Goal: Information Seeking & Learning: Learn about a topic

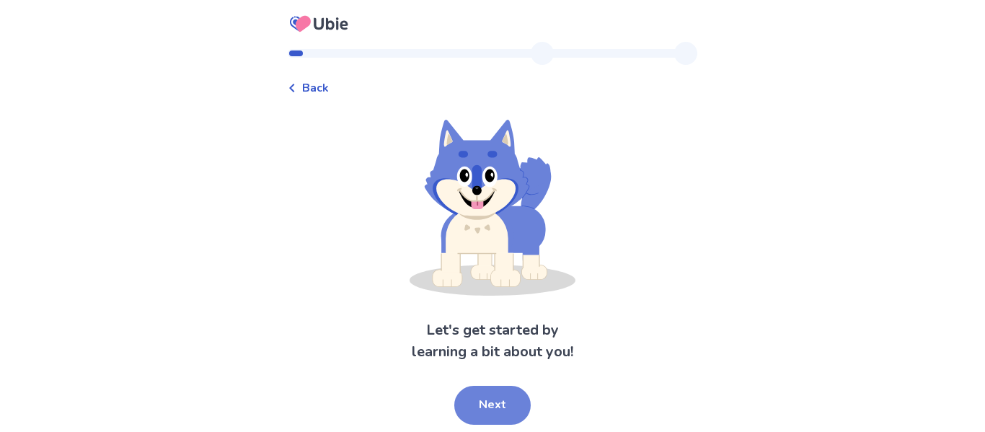
click at [500, 413] on button "Next" at bounding box center [492, 405] width 76 height 39
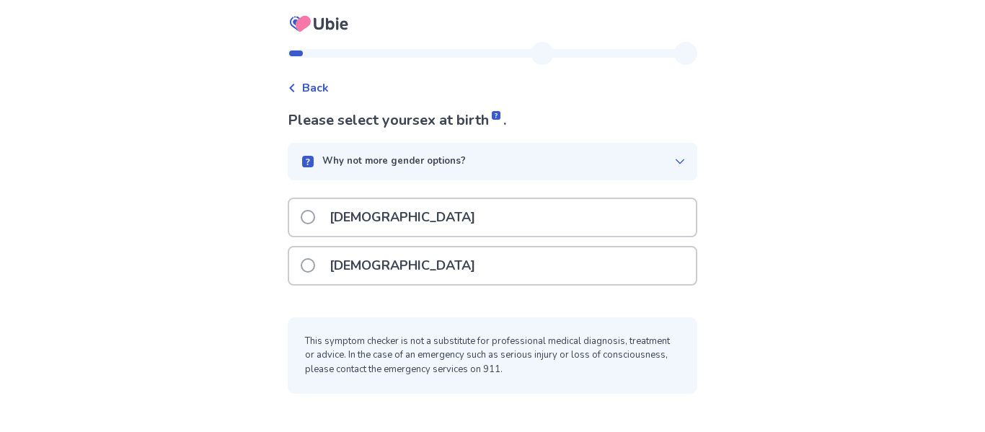
click at [413, 270] on div "[DEMOGRAPHIC_DATA]" at bounding box center [492, 265] width 407 height 37
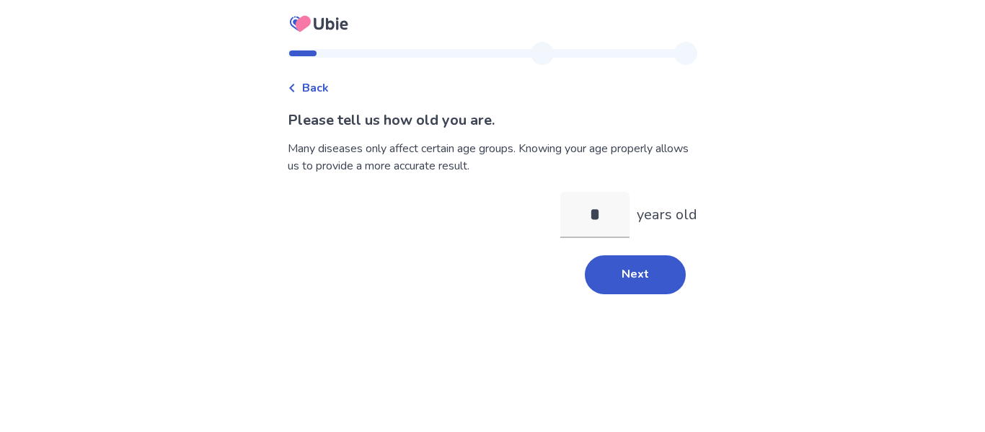
type input "**"
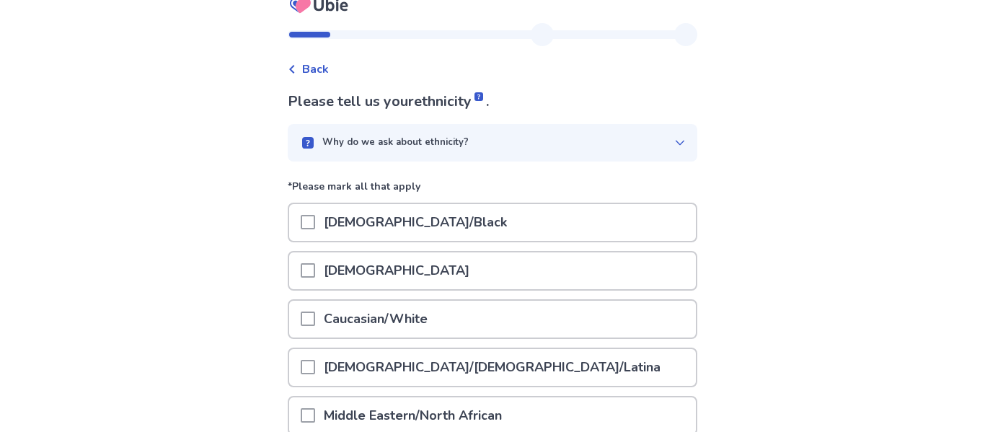
scroll to position [21, 0]
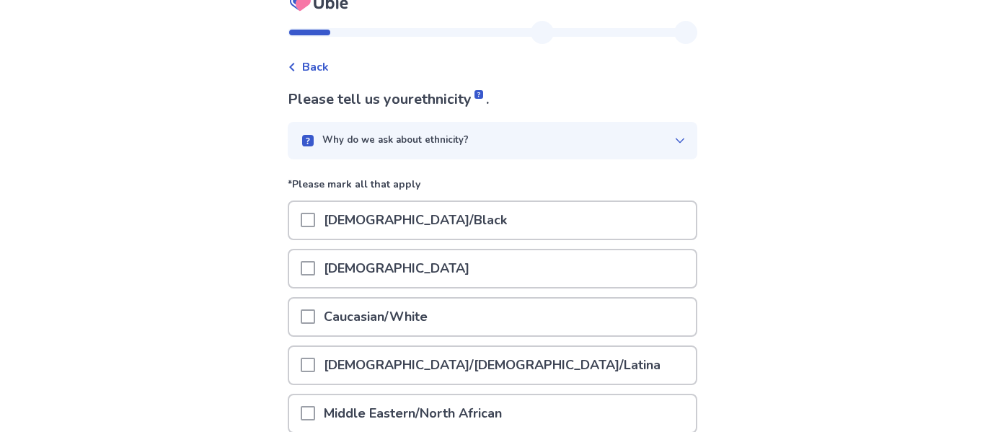
click at [360, 223] on p "[DEMOGRAPHIC_DATA]/Black" at bounding box center [415, 220] width 200 height 37
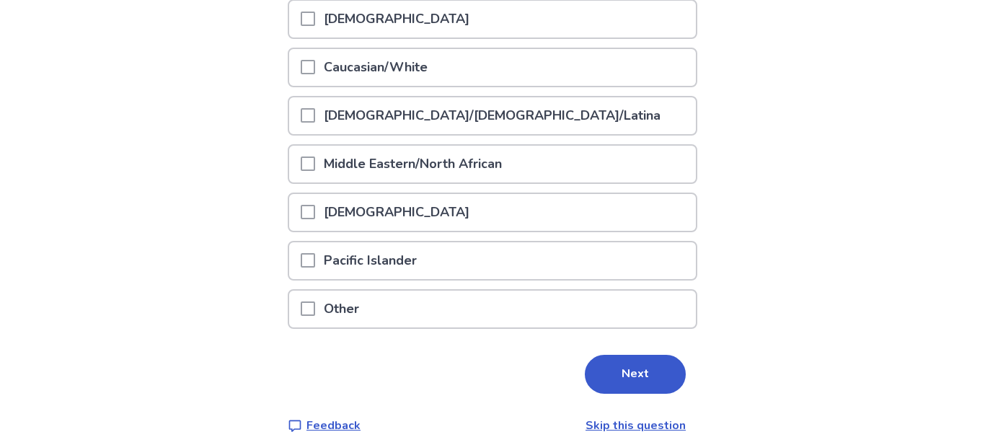
scroll to position [272, 0]
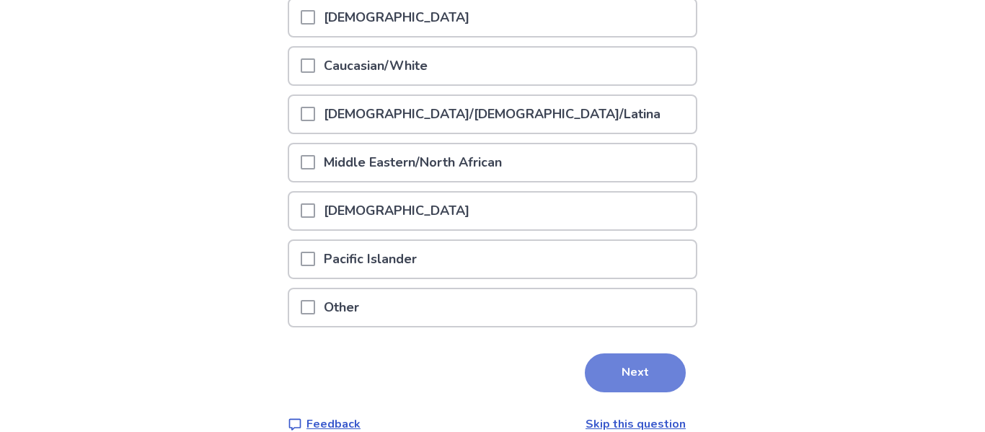
click at [612, 368] on button "Next" at bounding box center [635, 372] width 101 height 39
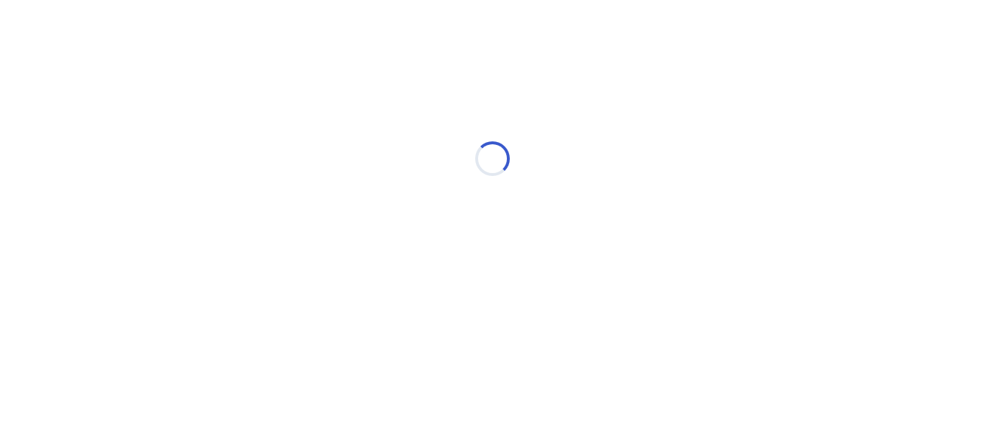
scroll to position [0, 0]
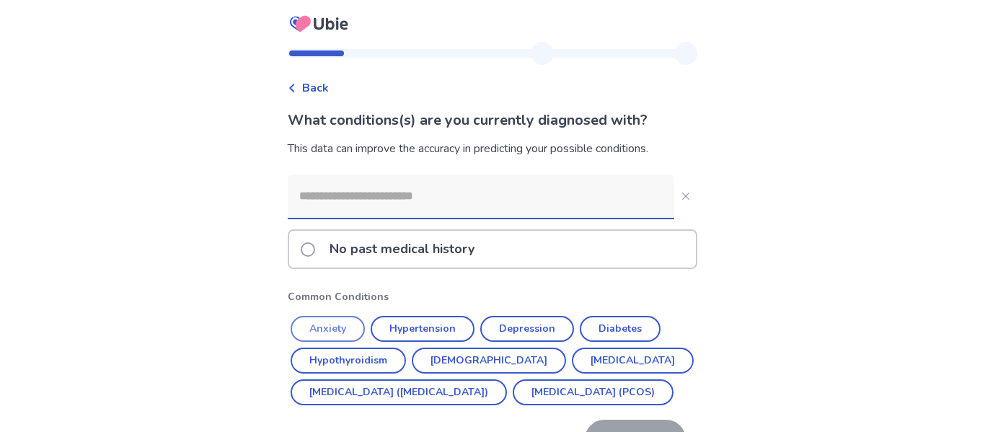
click at [337, 332] on button "Anxiety" at bounding box center [328, 329] width 74 height 26
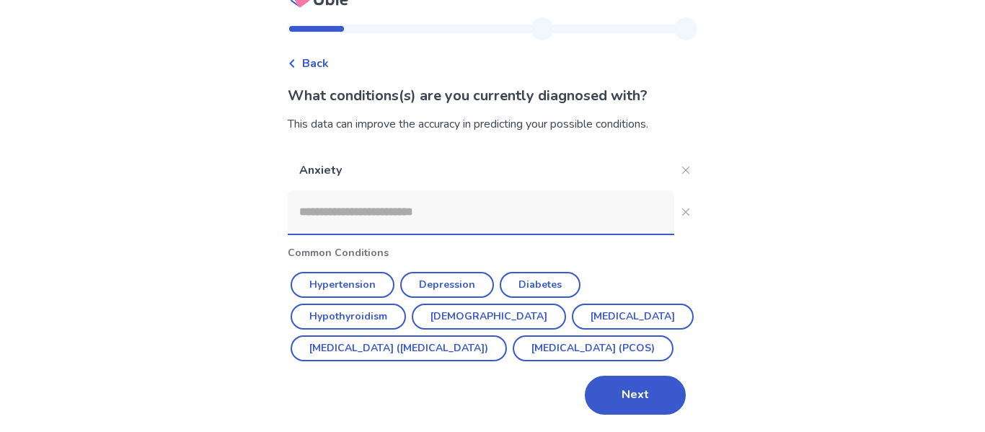
scroll to position [45, 0]
click at [459, 190] on input at bounding box center [481, 211] width 386 height 43
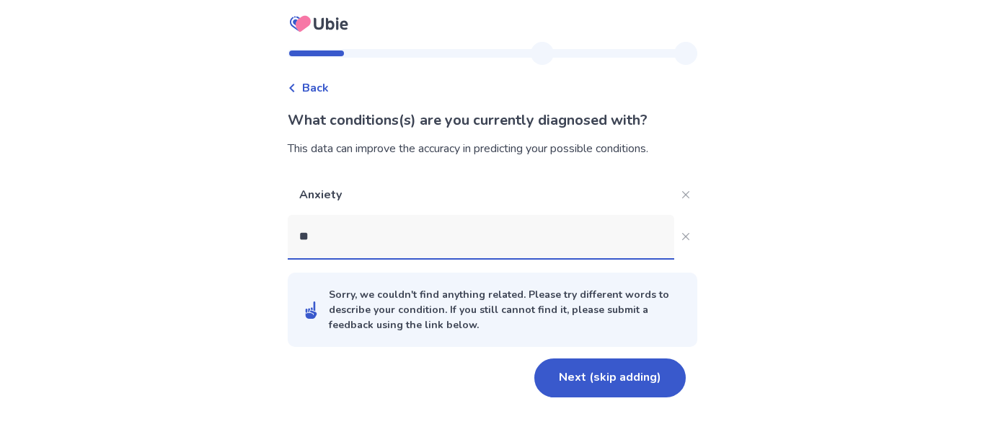
scroll to position [0, 0]
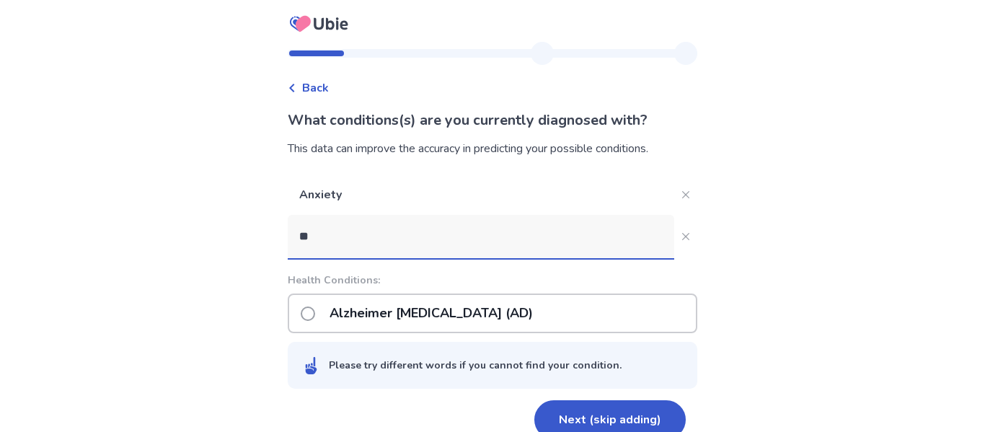
type input "***"
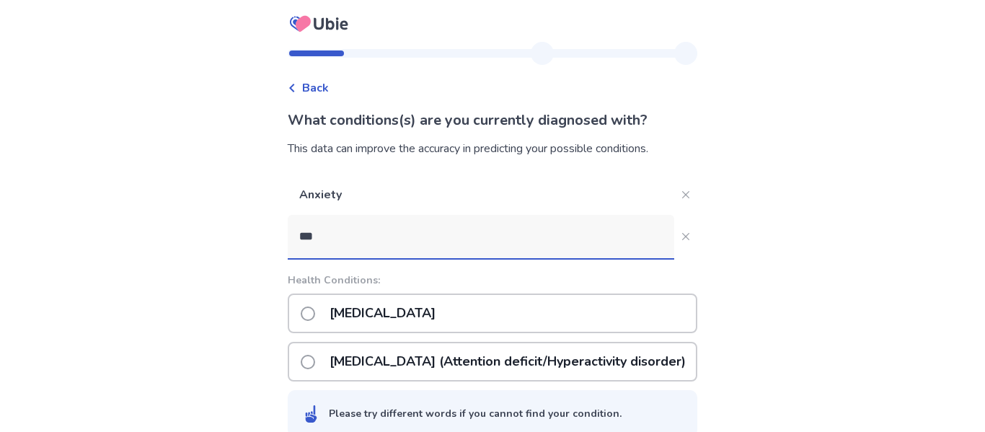
click at [501, 355] on p "[MEDICAL_DATA] (Attention deficit/Hyperactivity disorder)" at bounding box center [507, 361] width 373 height 37
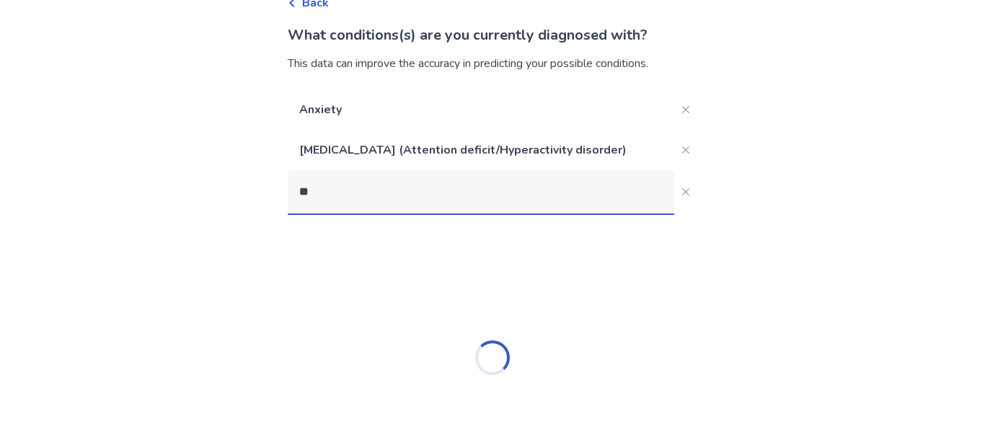
scroll to position [65, 0]
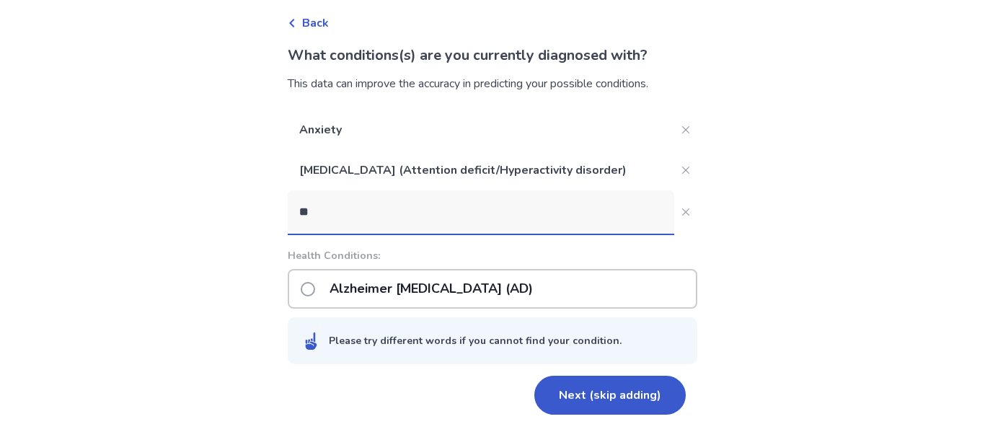
type input "*"
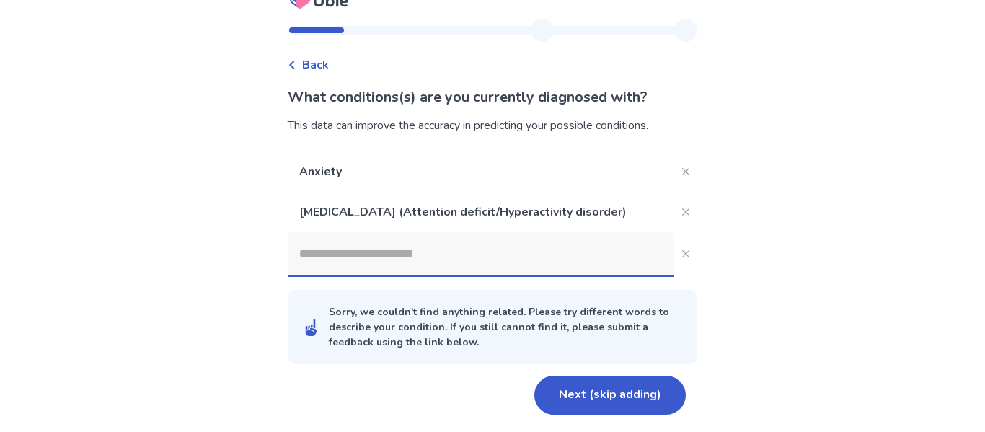
scroll to position [85, 0]
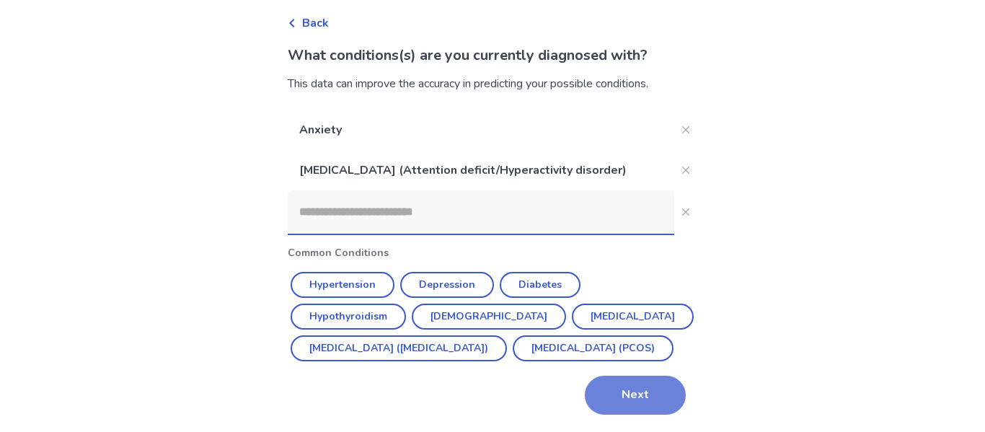
click at [650, 403] on button "Next" at bounding box center [635, 395] width 101 height 39
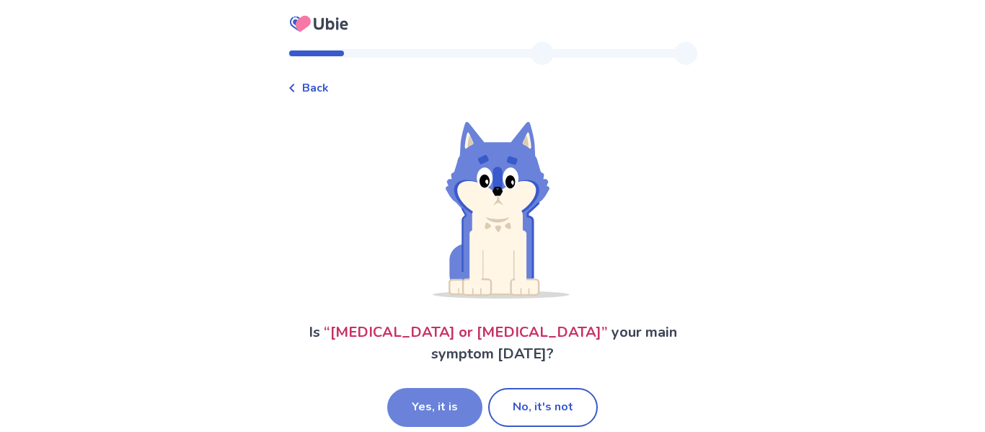
click at [446, 388] on button "Yes, it is" at bounding box center [434, 407] width 95 height 39
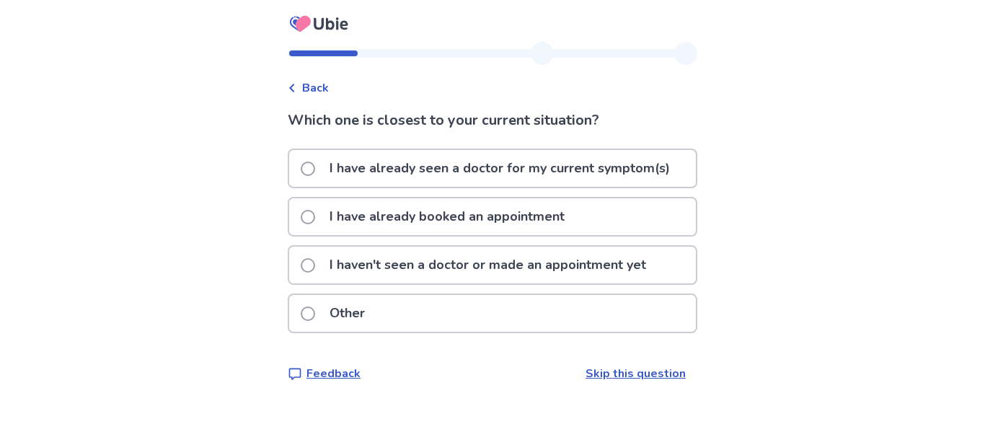
click at [394, 272] on p "I haven't seen a doctor or made an appointment yet" at bounding box center [488, 265] width 334 height 37
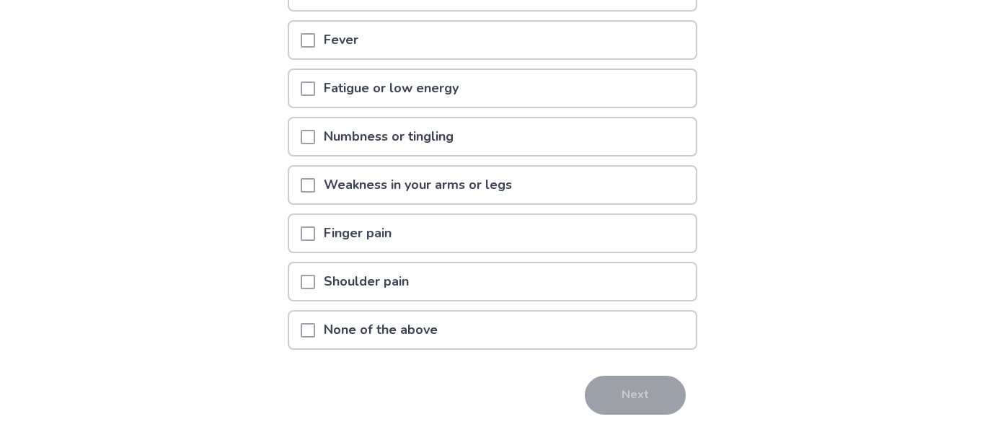
scroll to position [278, 0]
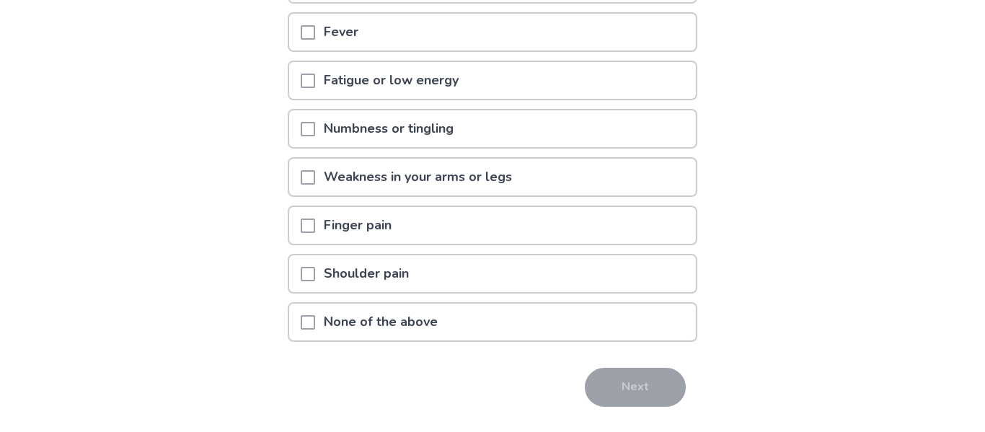
click at [533, 275] on div "Shoulder pain" at bounding box center [492, 273] width 407 height 37
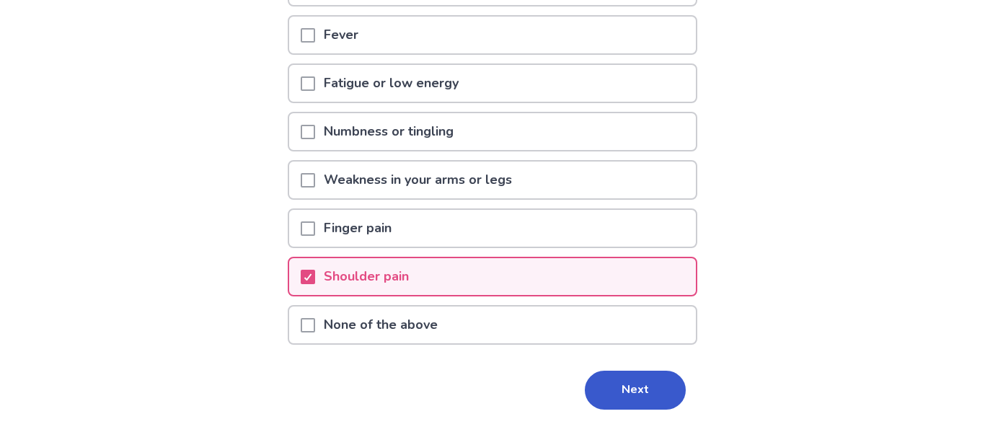
scroll to position [278, 0]
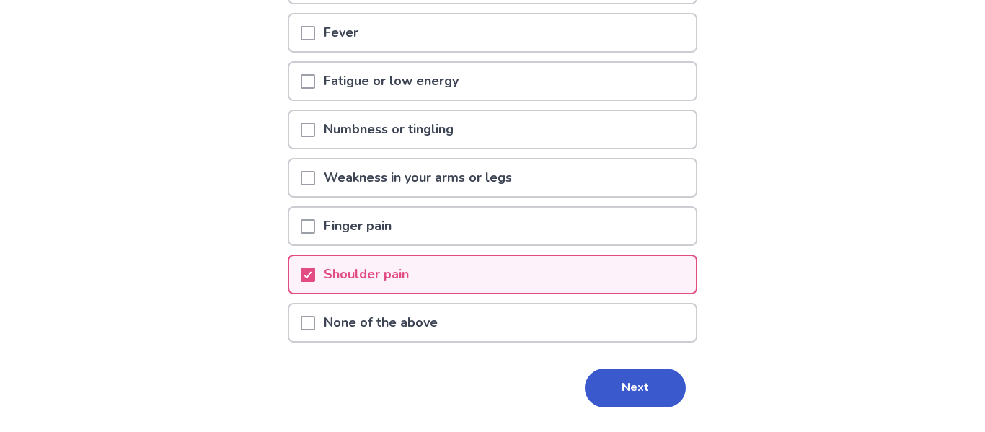
click at [484, 169] on p "Weakness in your arms or legs" at bounding box center [417, 177] width 205 height 37
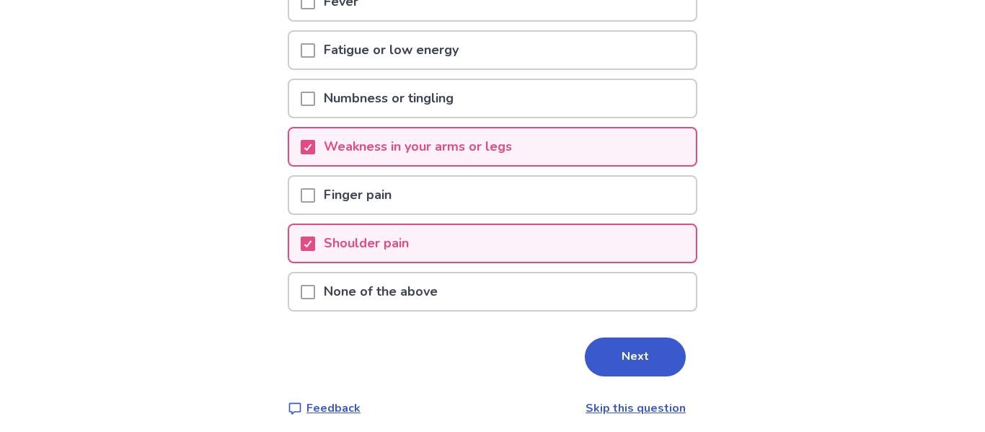
scroll to position [311, 0]
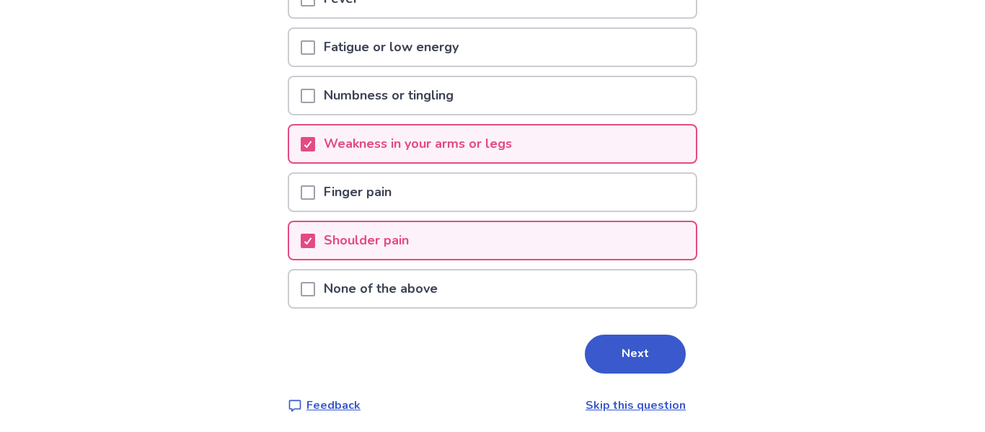
click at [509, 44] on div "Fatigue or low energy" at bounding box center [492, 47] width 407 height 37
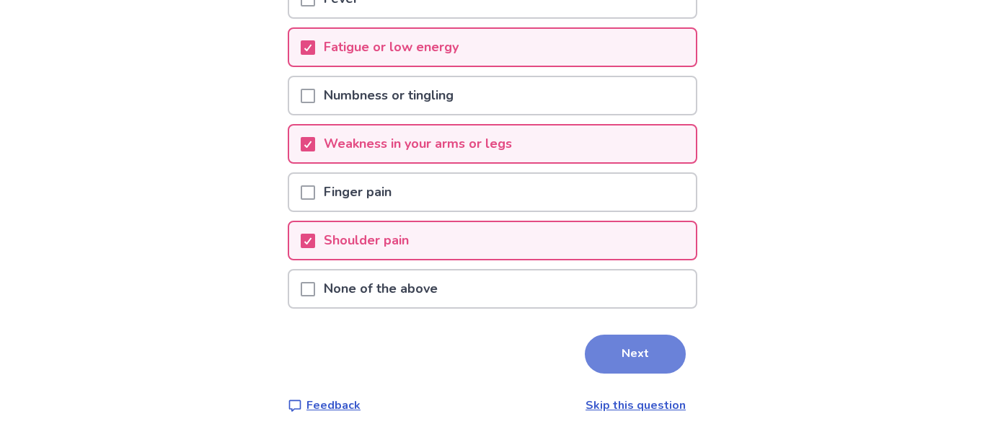
click at [629, 355] on button "Next" at bounding box center [635, 354] width 101 height 39
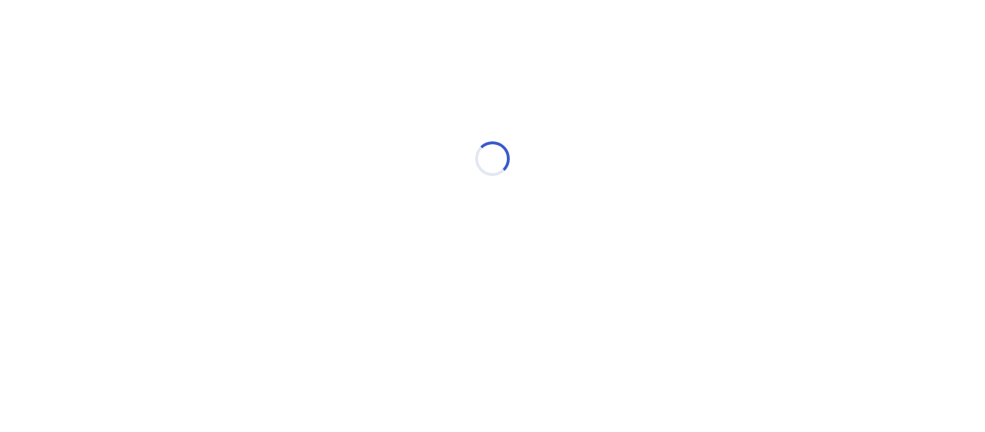
select select "*"
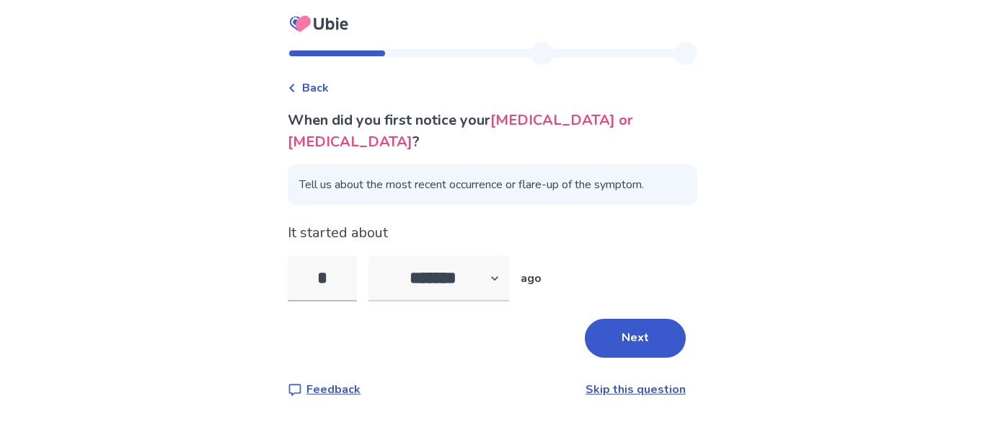
type input "*"
click at [479, 263] on select "******* ****** ******* ******** *******" at bounding box center [438, 278] width 141 height 46
select select "*"
click at [377, 255] on select "******* ****** ******* ******** *******" at bounding box center [438, 278] width 141 height 46
click at [345, 257] on input "*" at bounding box center [322, 278] width 69 height 46
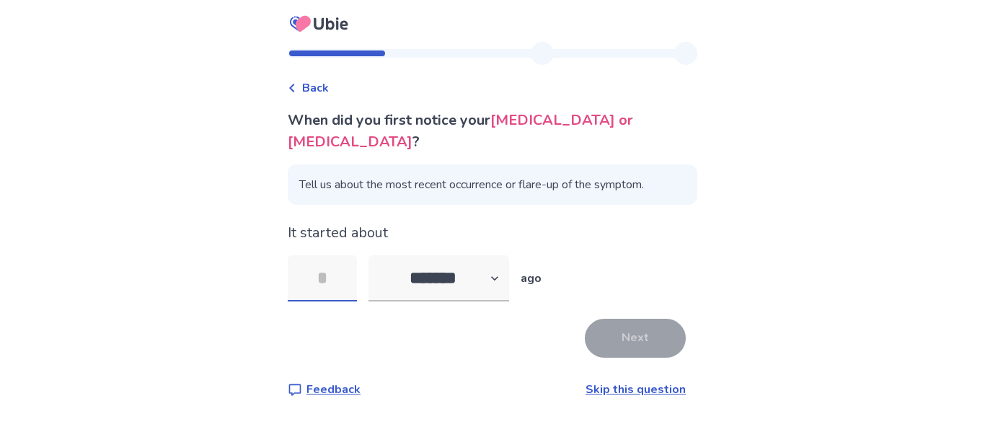
type input "*"
click at [602, 319] on button "Next" at bounding box center [635, 338] width 101 height 39
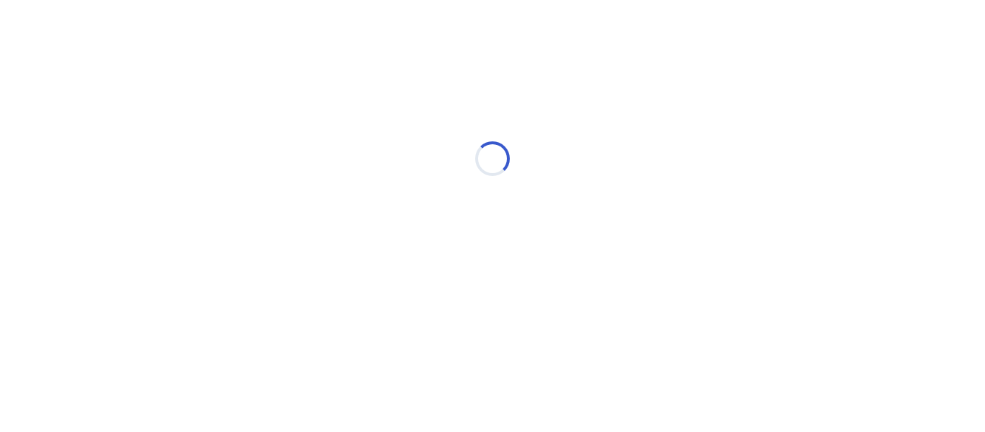
select select "*"
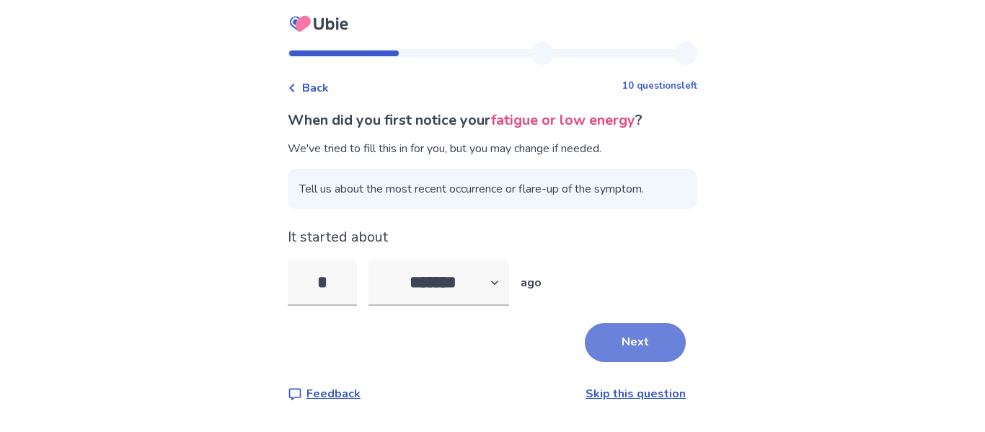
click at [619, 332] on button "Next" at bounding box center [635, 342] width 101 height 39
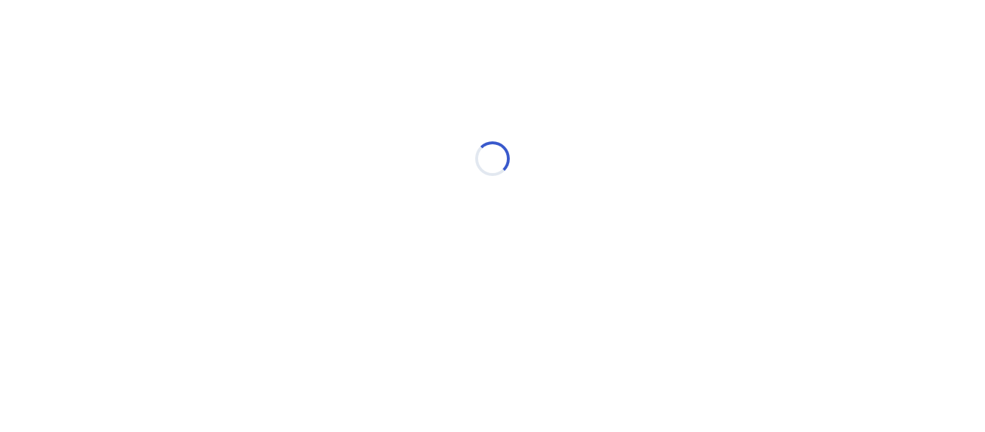
select select "*"
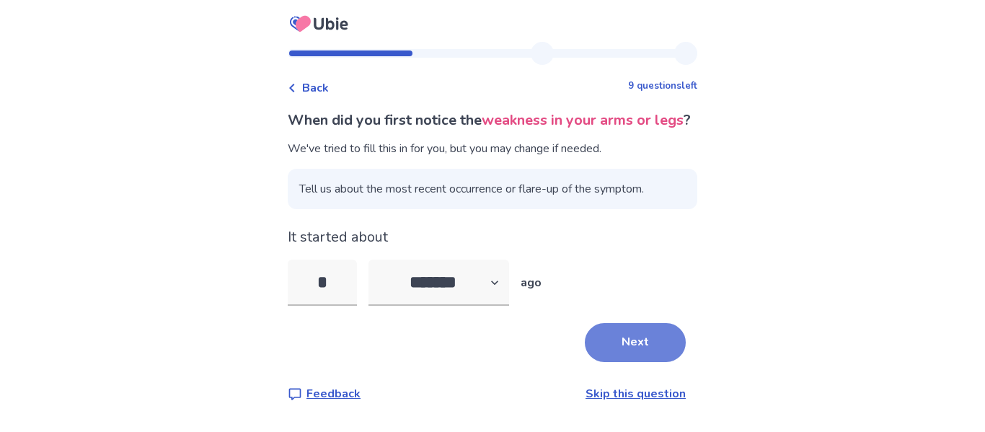
click at [622, 347] on button "Next" at bounding box center [635, 342] width 101 height 39
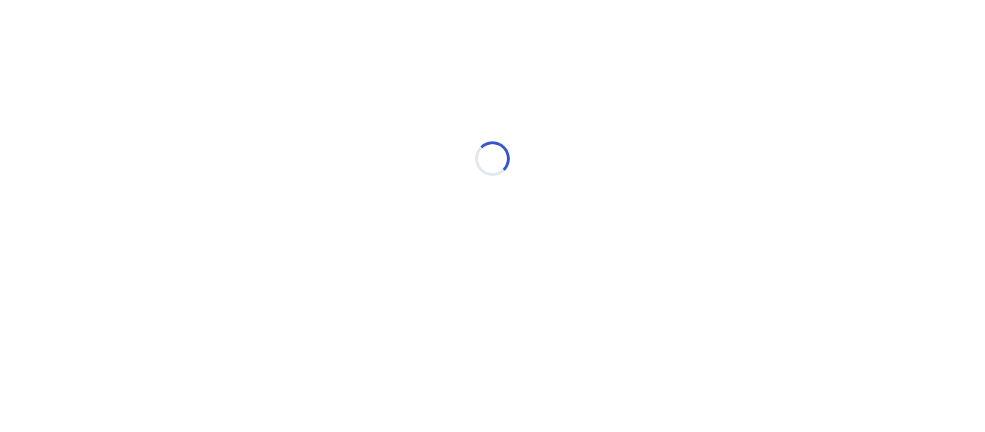
select select "*"
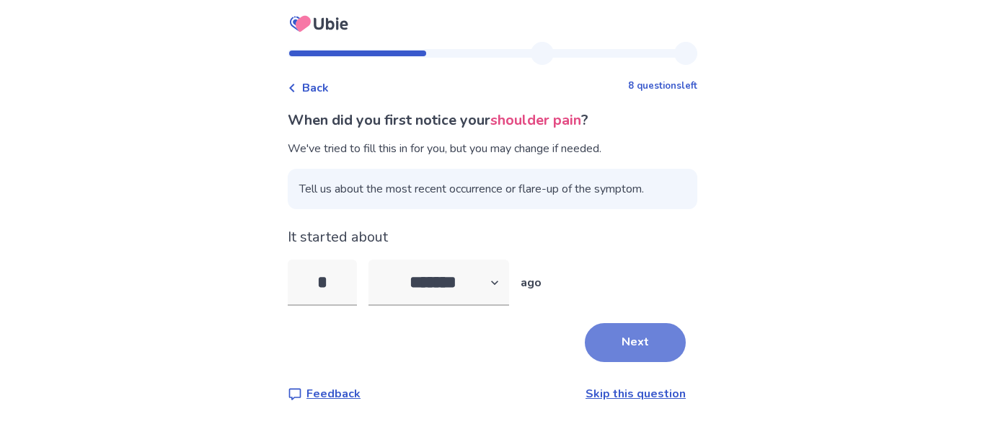
click at [630, 360] on button "Next" at bounding box center [635, 342] width 101 height 39
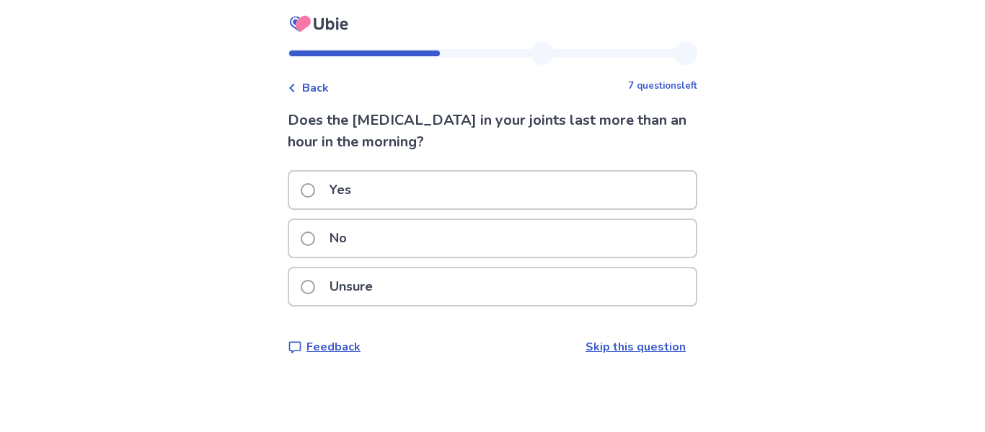
click at [555, 195] on div "Yes" at bounding box center [492, 190] width 407 height 37
click at [384, 198] on div "Yes" at bounding box center [492, 190] width 407 height 37
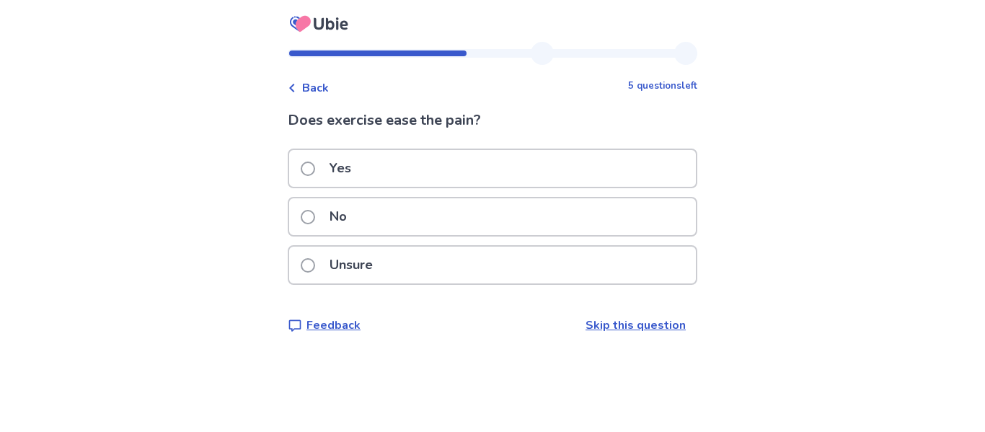
click at [393, 216] on div "No" at bounding box center [492, 216] width 407 height 37
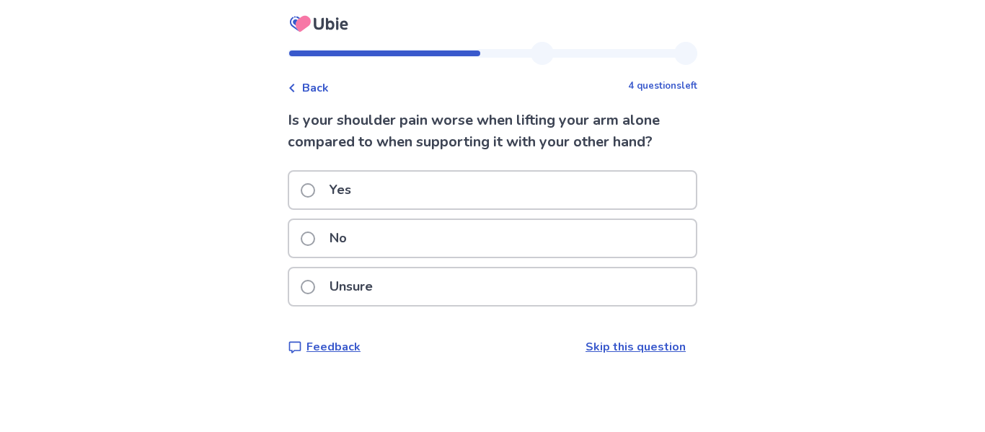
click at [396, 232] on div "No" at bounding box center [492, 238] width 407 height 37
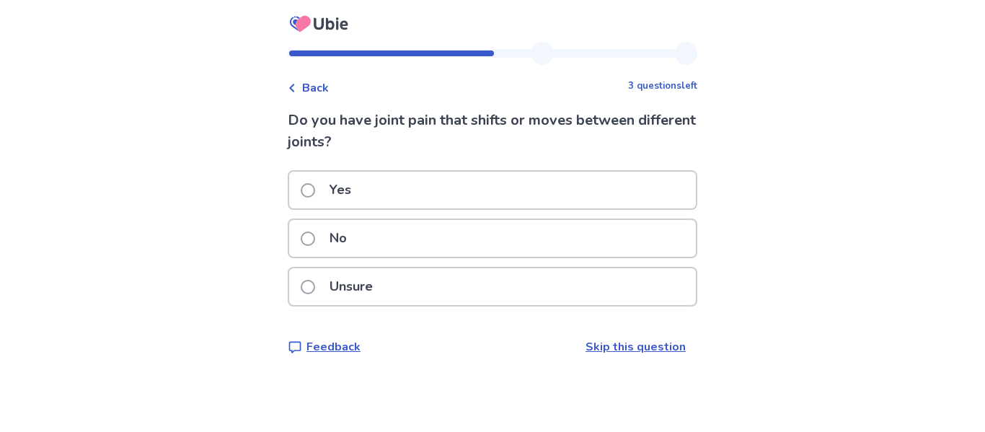
click at [440, 285] on div "Unsure" at bounding box center [492, 286] width 407 height 37
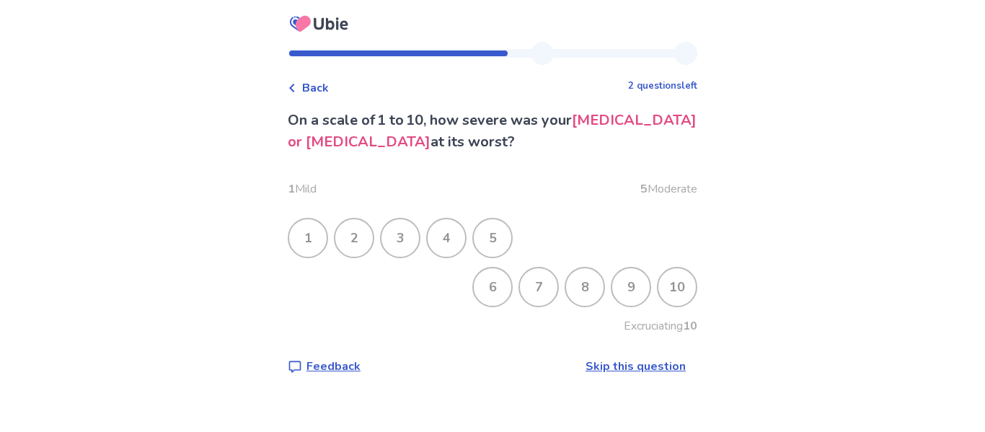
click at [629, 280] on div "9" at bounding box center [630, 286] width 37 height 37
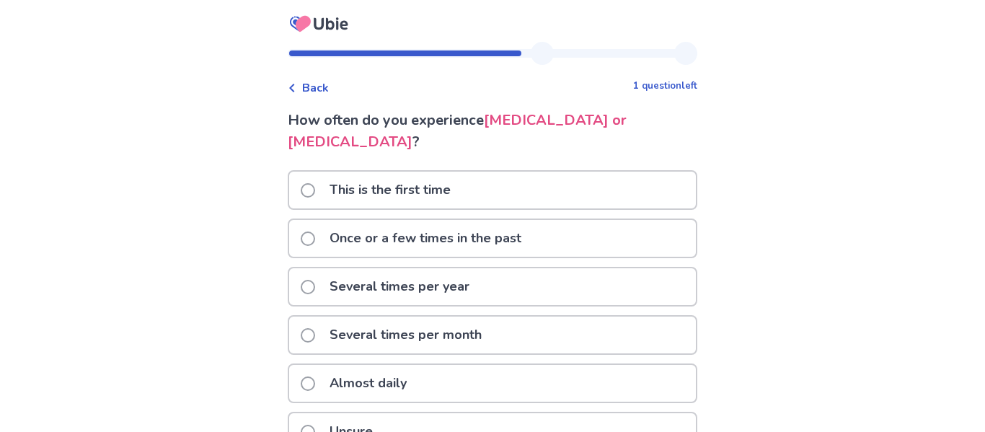
click at [478, 228] on p "Once or a few times in the past" at bounding box center [425, 238] width 209 height 37
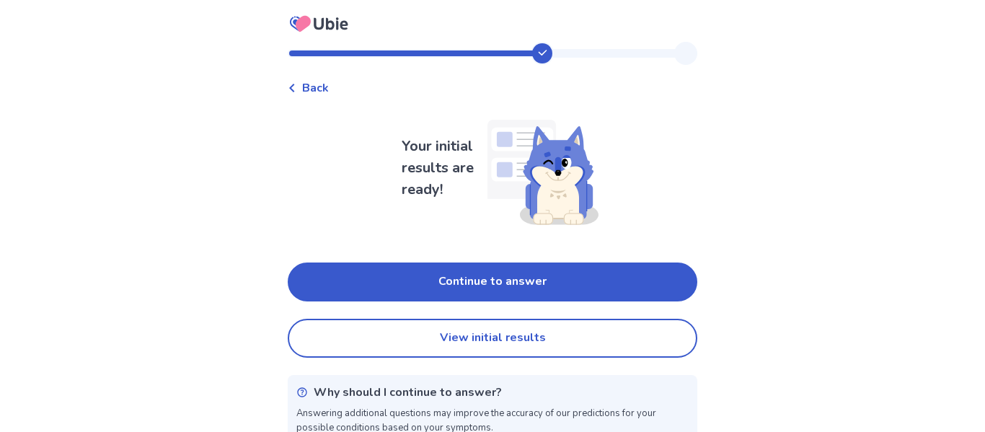
scroll to position [23, 0]
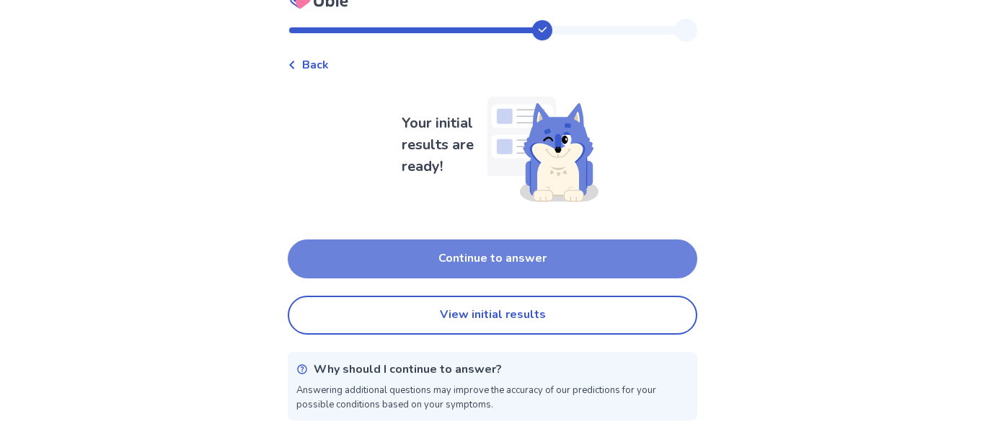
click at [486, 247] on button "Continue to answer" at bounding box center [492, 258] width 409 height 39
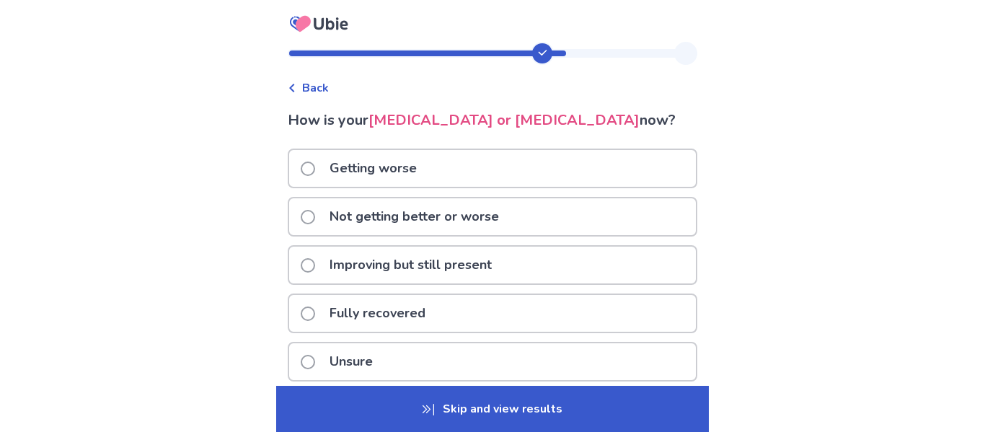
click at [508, 217] on p "Not getting better or worse" at bounding box center [414, 216] width 187 height 37
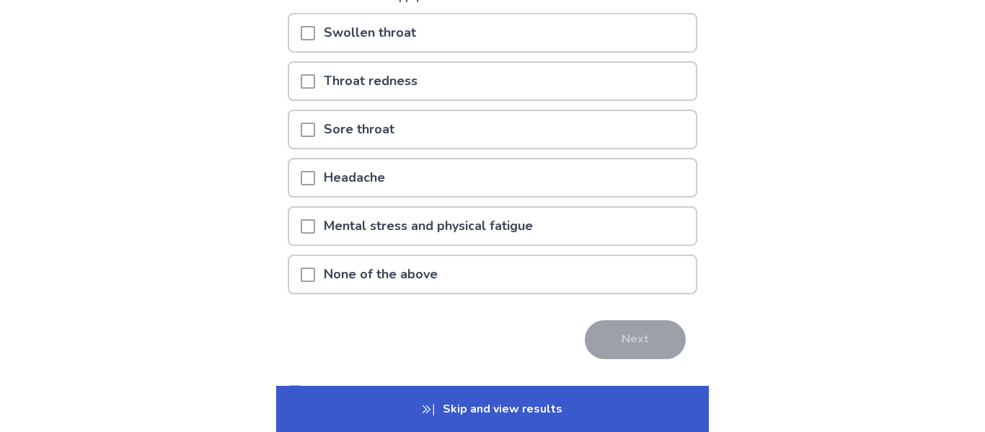
scroll to position [164, 0]
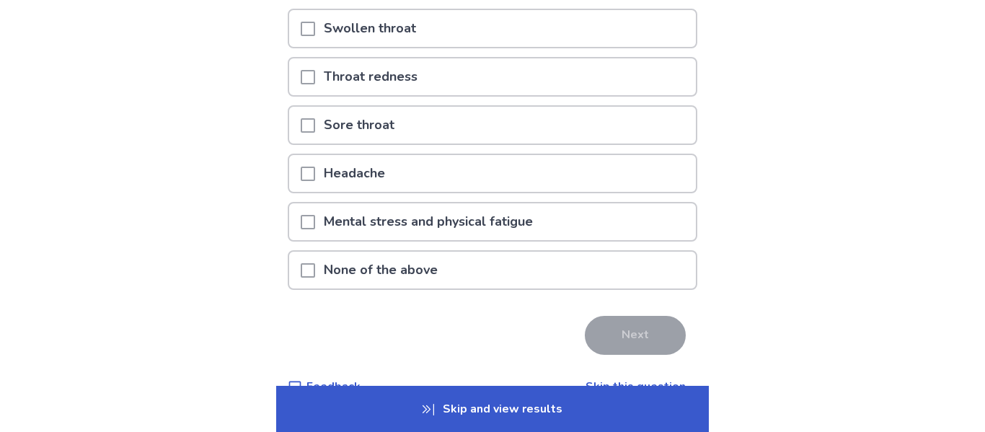
click at [548, 254] on div "None of the above" at bounding box center [492, 270] width 407 height 37
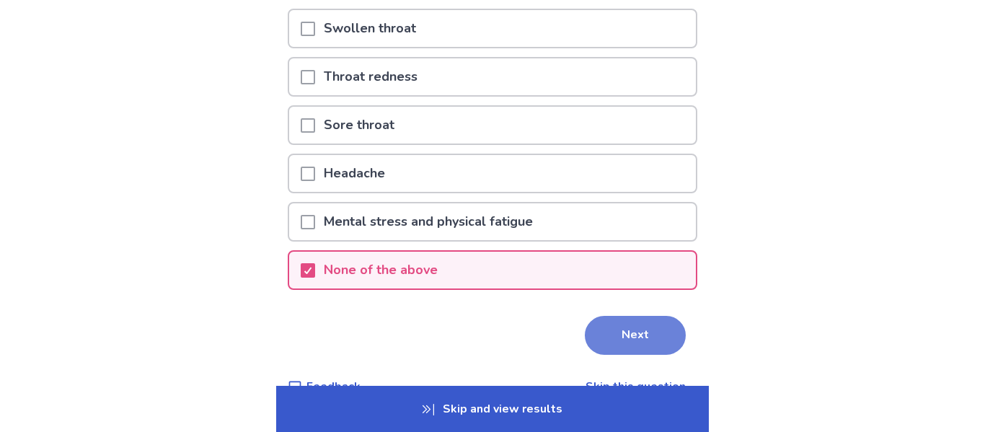
click at [598, 335] on button "Next" at bounding box center [635, 335] width 101 height 39
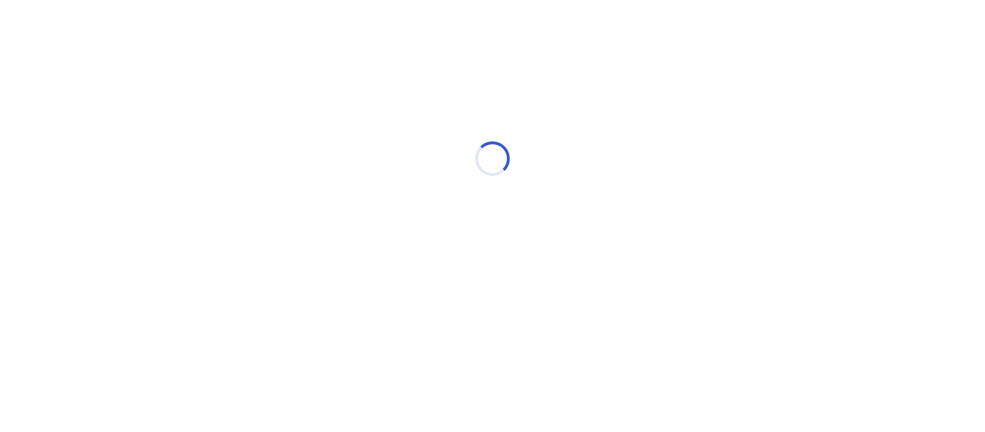
scroll to position [0, 0]
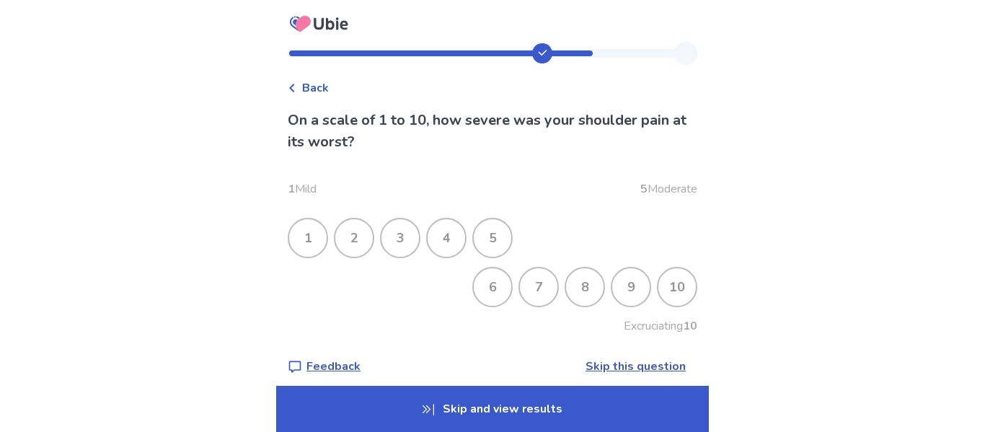
click at [621, 301] on div "9" at bounding box center [630, 286] width 37 height 37
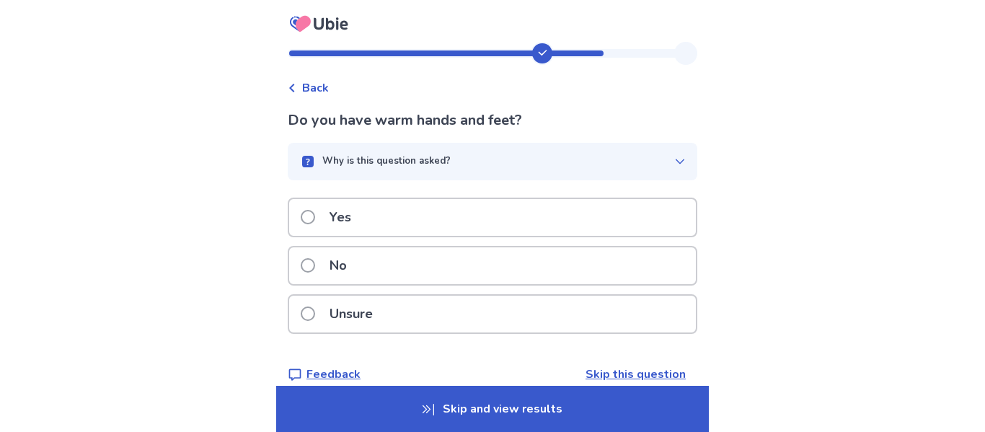
click at [454, 205] on div "Yes" at bounding box center [492, 217] width 407 height 37
click at [404, 223] on div "Yes" at bounding box center [492, 217] width 407 height 37
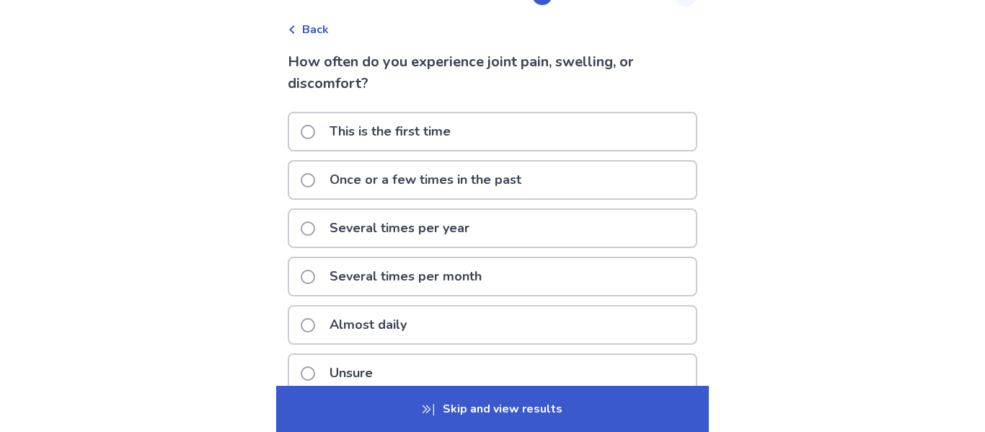
scroll to position [59, 0]
click at [487, 184] on p "Once or a few times in the past" at bounding box center [425, 179] width 209 height 37
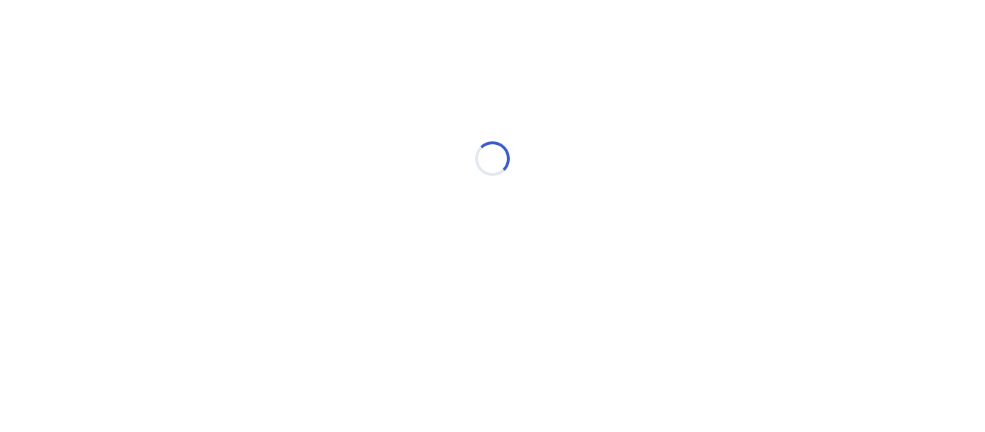
scroll to position [0, 0]
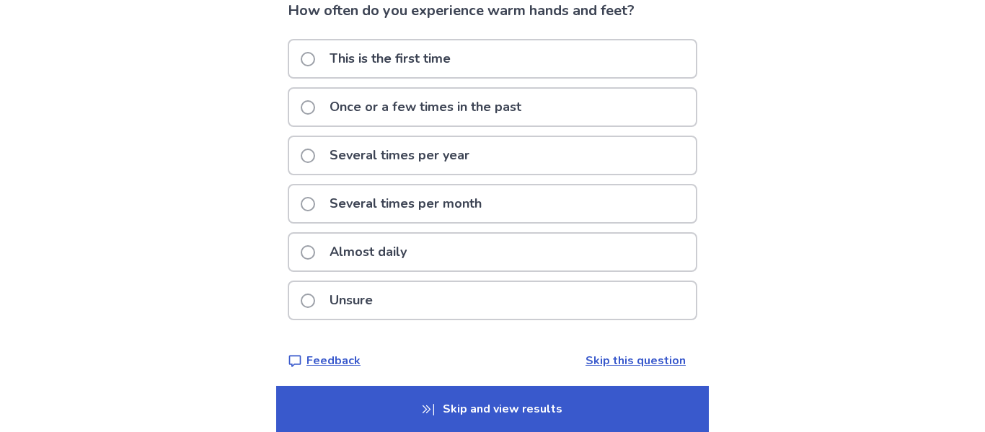
scroll to position [116, 0]
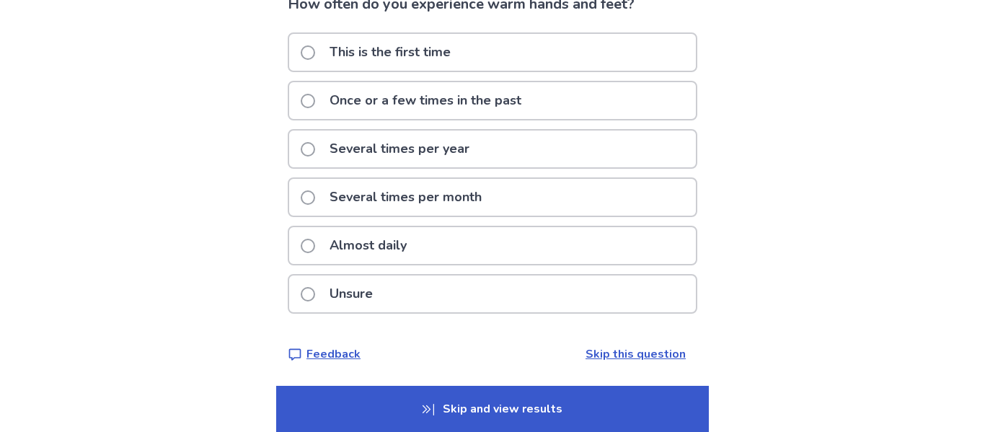
click at [444, 53] on p "This is the first time" at bounding box center [390, 52] width 138 height 37
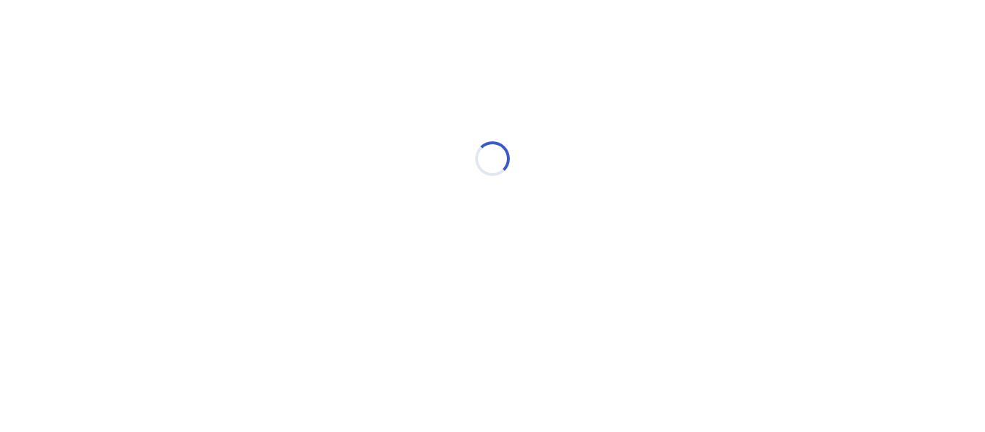
scroll to position [0, 0]
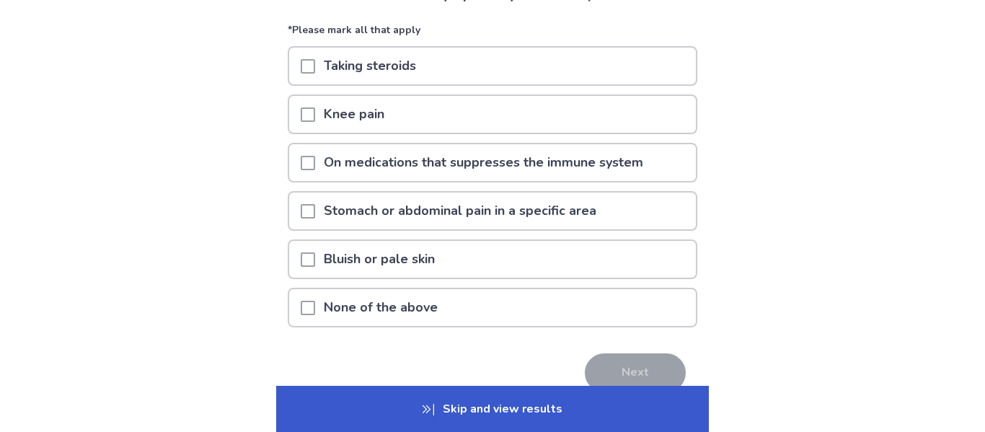
scroll to position [140, 0]
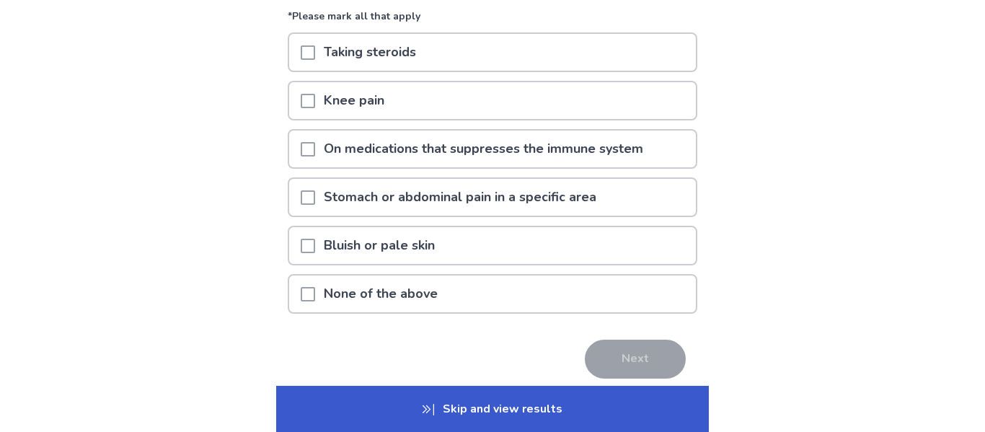
click at [376, 295] on p "None of the above" at bounding box center [380, 293] width 131 height 37
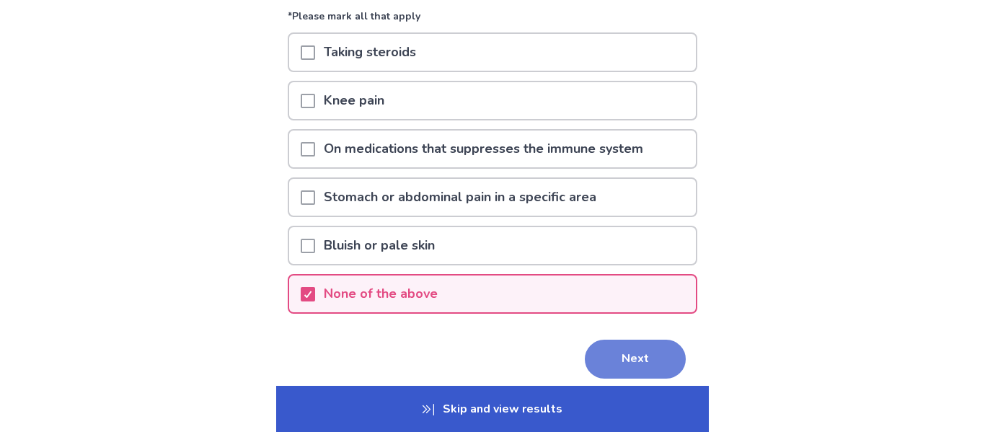
click at [615, 362] on button "Next" at bounding box center [635, 359] width 101 height 39
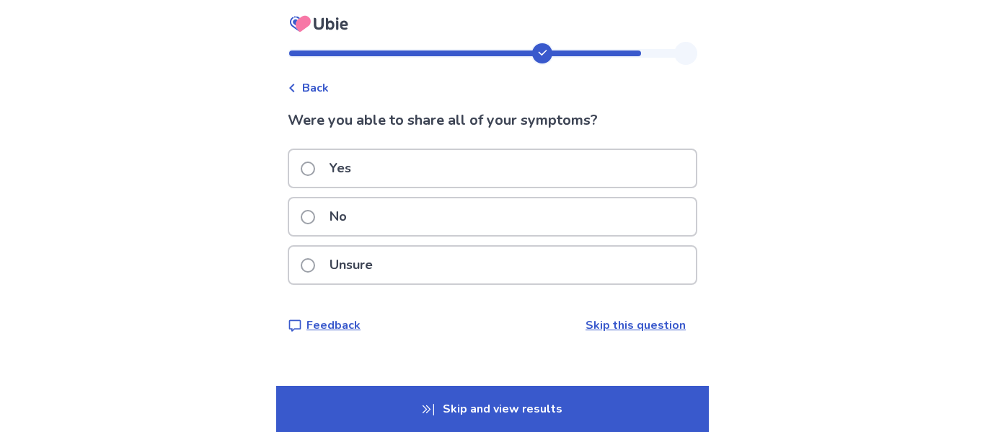
click at [407, 211] on div "No" at bounding box center [492, 216] width 407 height 37
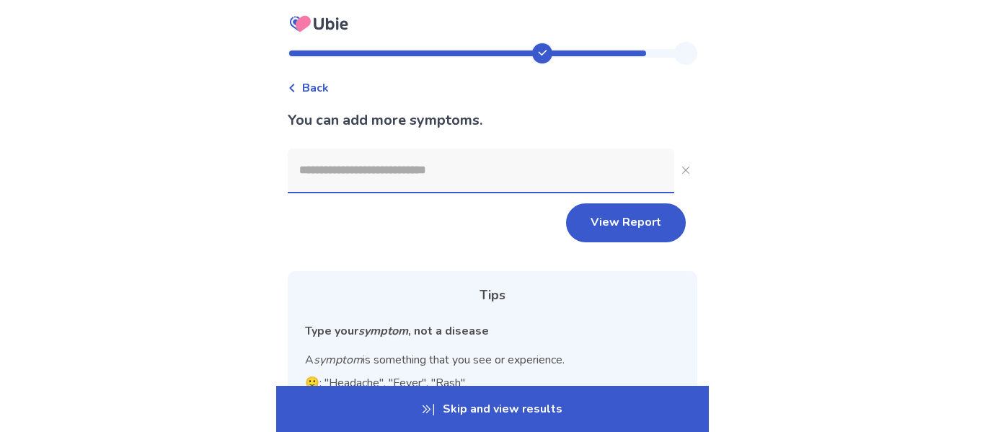
click at [402, 180] on input at bounding box center [481, 170] width 386 height 43
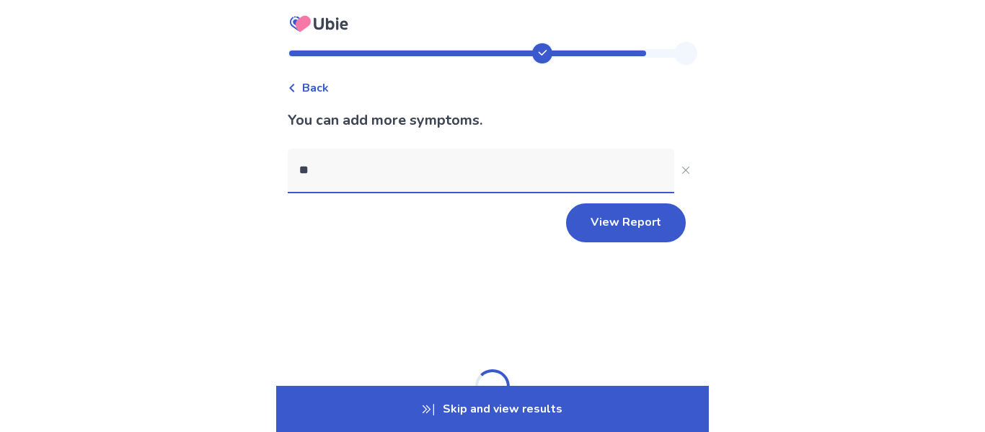
type input "*"
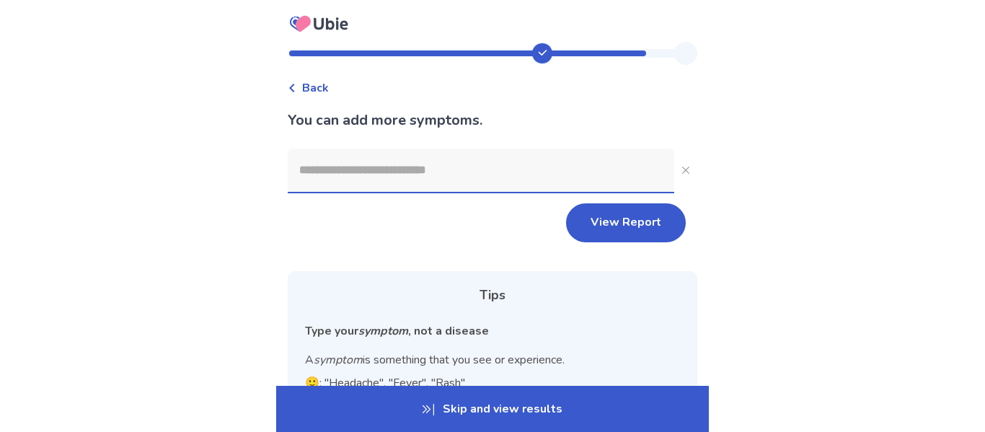
type input "*"
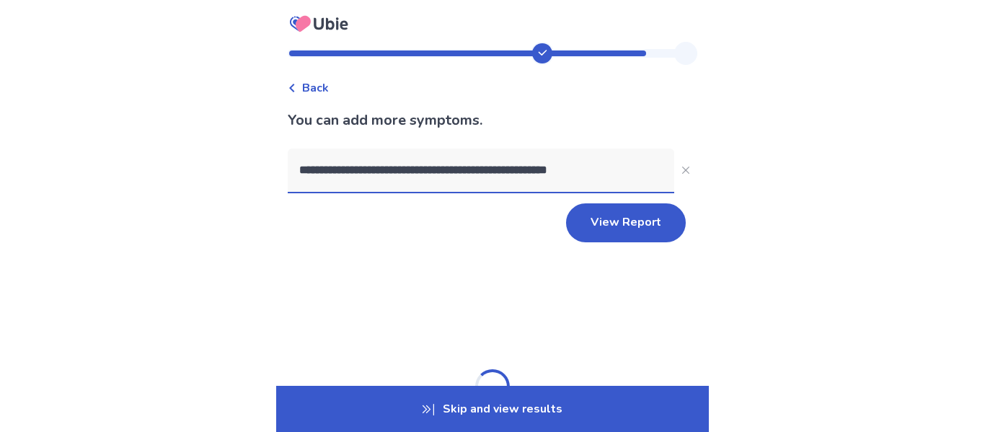
type input "**********"
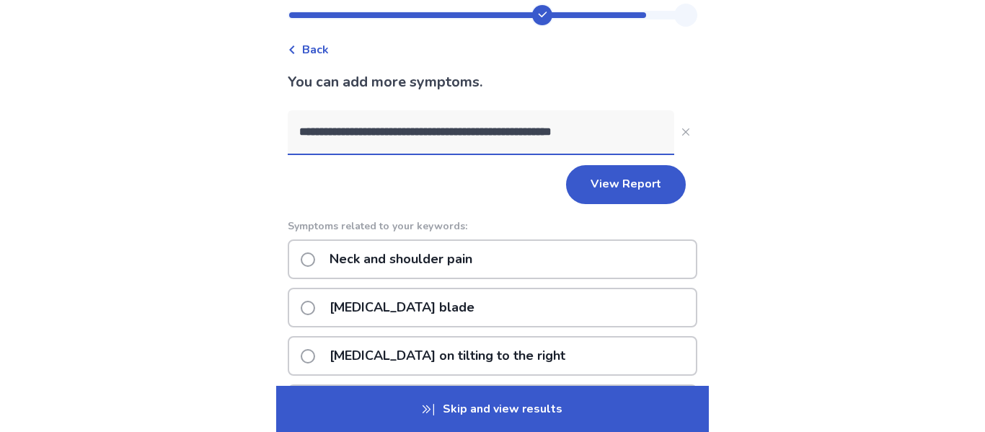
scroll to position [40, 0]
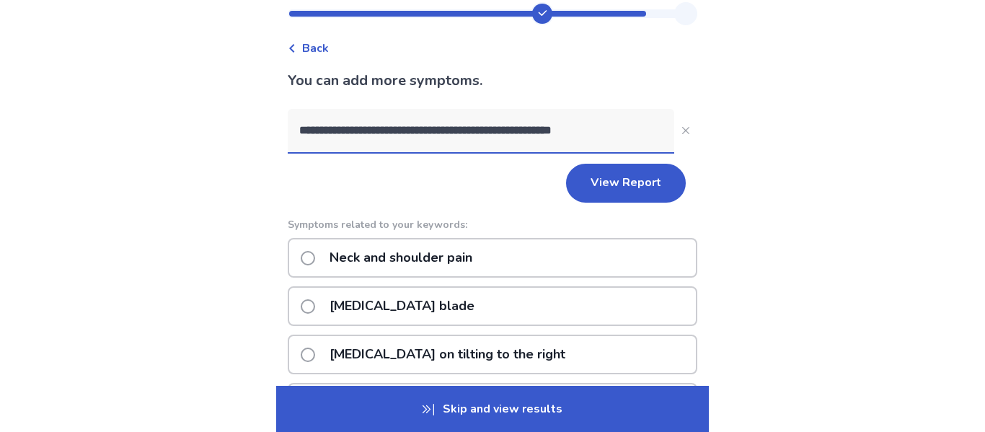
click at [456, 261] on p "Neck and shoulder pain" at bounding box center [401, 257] width 160 height 37
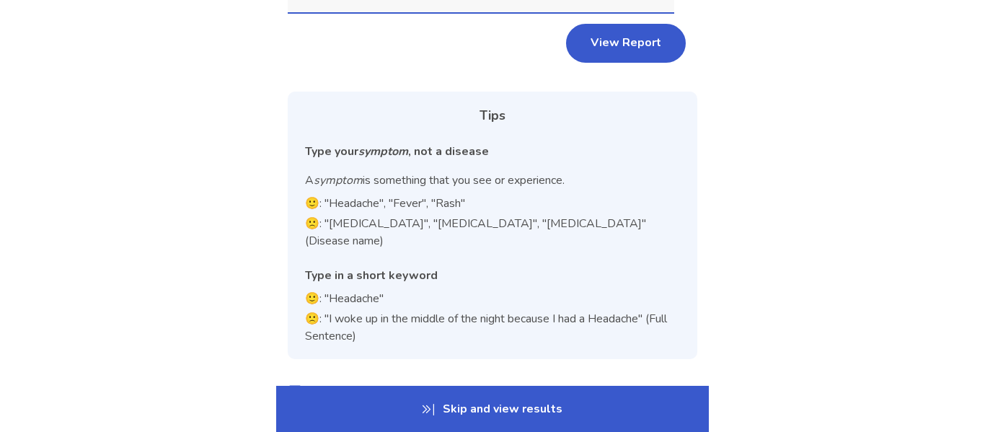
scroll to position [219, 0]
click at [598, 50] on button "View Report" at bounding box center [626, 44] width 120 height 39
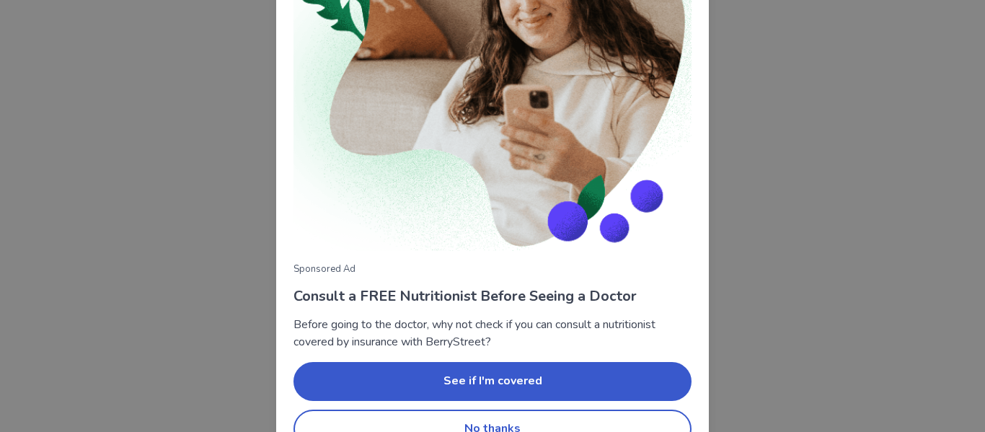
scroll to position [199, 0]
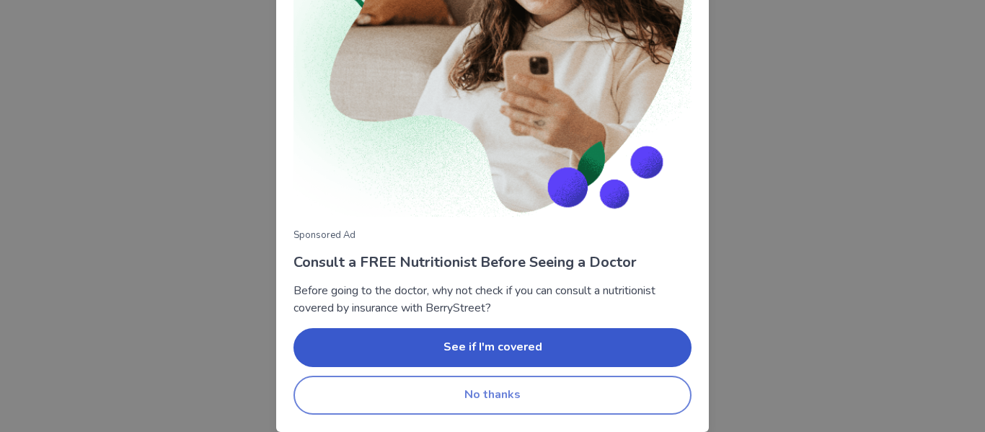
click at [573, 392] on button "No thanks" at bounding box center [492, 395] width 398 height 39
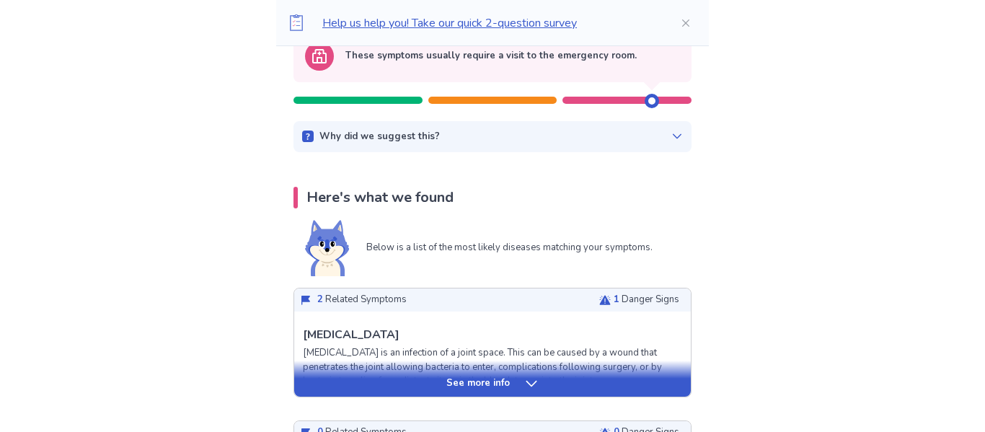
scroll to position [165, 0]
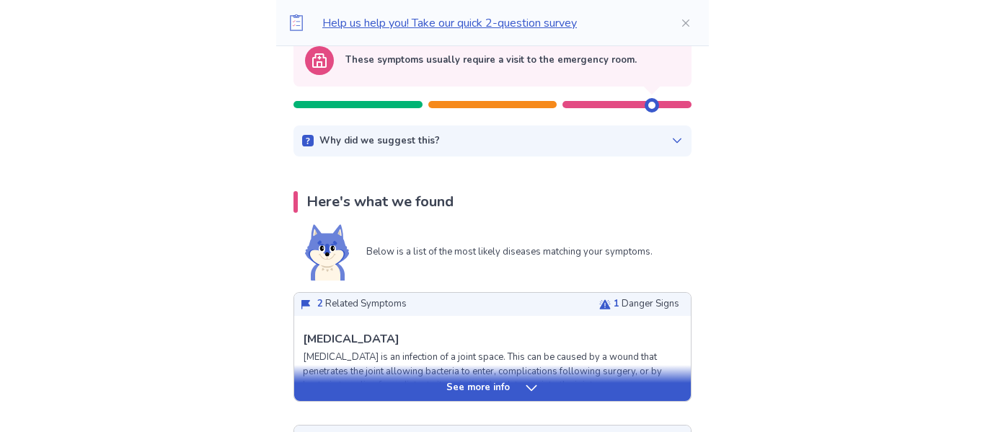
click at [492, 386] on p "See more info" at bounding box center [477, 388] width 63 height 14
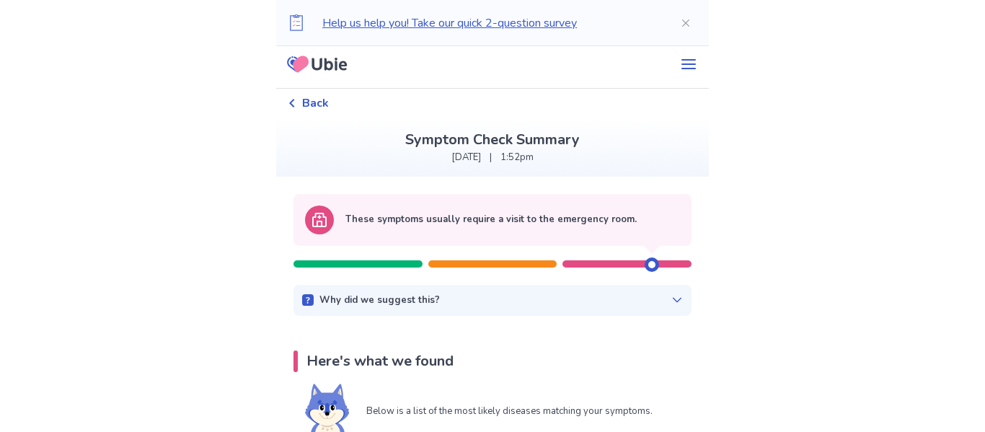
scroll to position [0, 0]
